Goal: Navigation & Orientation: Find specific page/section

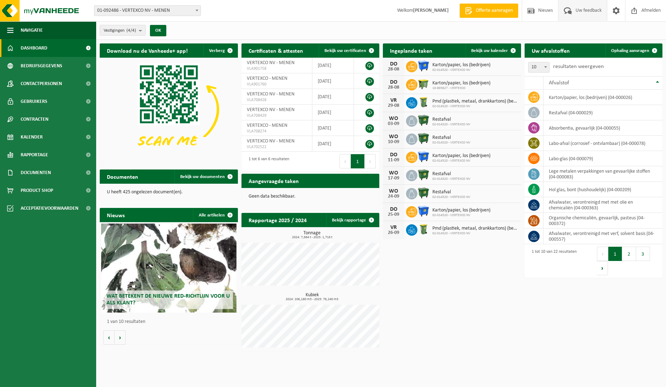
click at [584, 10] on span "Uw feedback" at bounding box center [589, 10] width 30 height 21
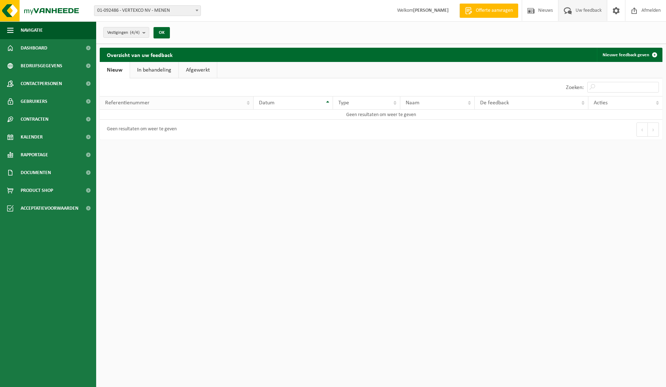
click at [250, 103] on th "Referentienummer" at bounding box center [177, 103] width 154 height 14
click at [326, 104] on th "Datum" at bounding box center [293, 103] width 79 height 14
click at [28, 28] on span "Navigatie" at bounding box center [32, 30] width 22 height 18
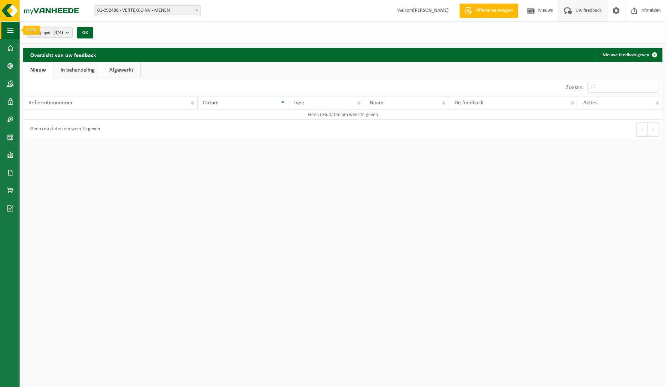
click at [7, 33] on span "button" at bounding box center [10, 30] width 6 height 18
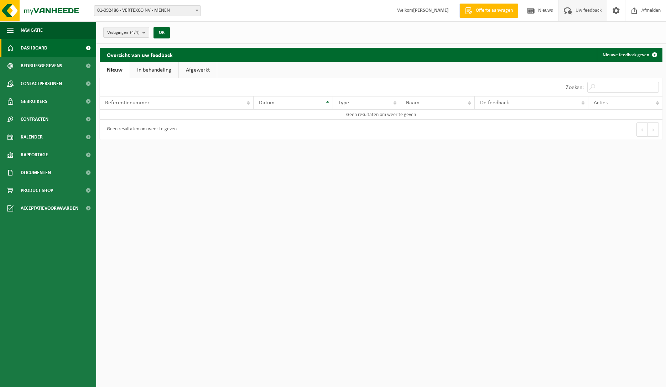
click at [26, 45] on span "Dashboard" at bounding box center [34, 48] width 27 height 18
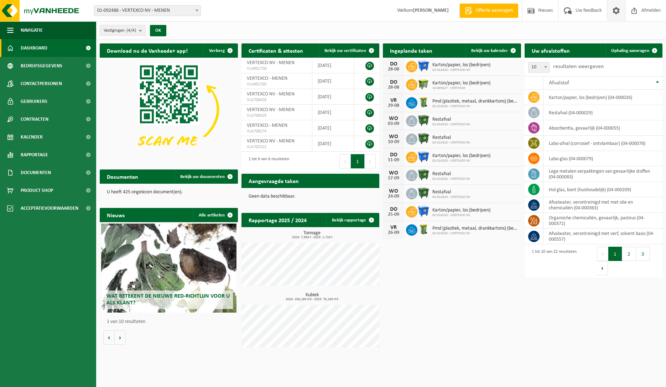
click at [616, 12] on span at bounding box center [616, 10] width 11 height 21
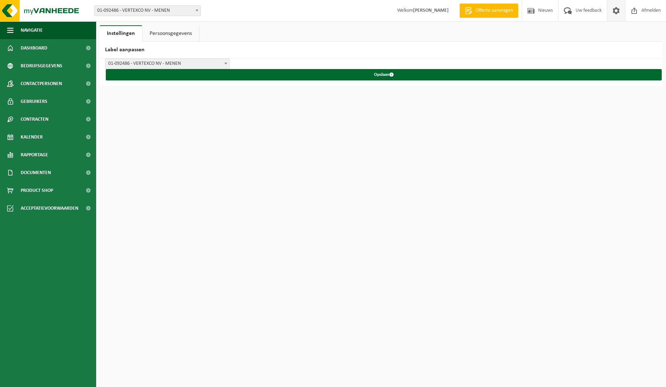
click at [182, 36] on link "Persoonsgegevens" at bounding box center [171, 33] width 57 height 16
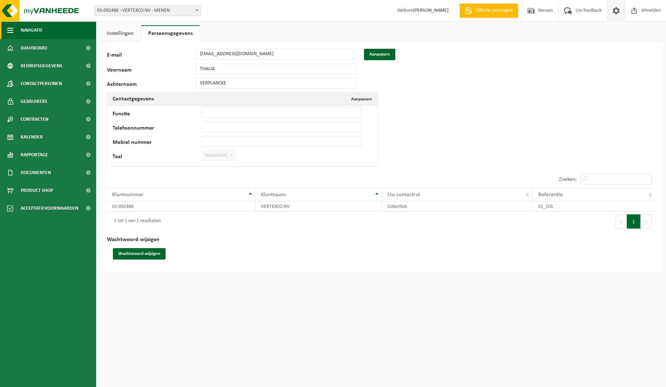
click at [16, 28] on button "Navigatie" at bounding box center [48, 30] width 96 height 18
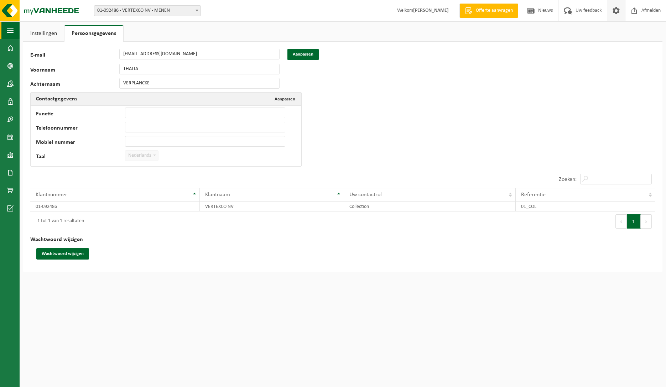
click at [7, 28] on span "button" at bounding box center [10, 30] width 6 height 18
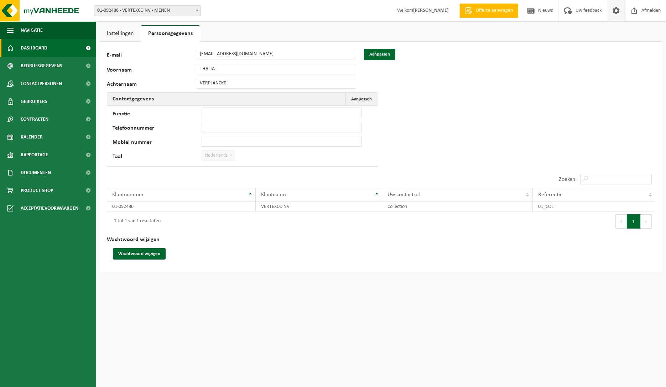
click at [28, 45] on span "Dashboard" at bounding box center [34, 48] width 27 height 18
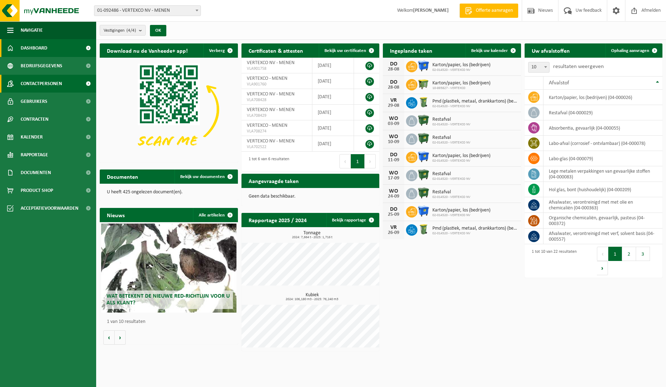
click at [37, 82] on span "Contactpersonen" at bounding box center [41, 84] width 41 height 18
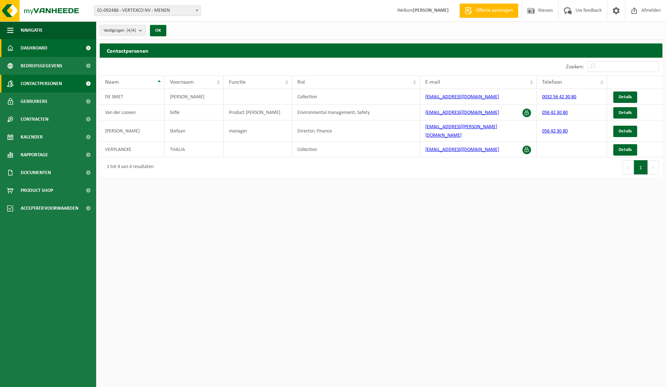
click at [30, 49] on span "Dashboard" at bounding box center [34, 48] width 27 height 18
